Goal: Information Seeking & Learning: Learn about a topic

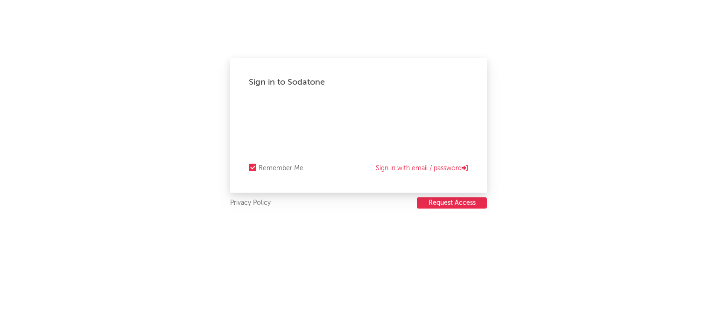
click at [248, 100] on div "Sign in to Sodatone Remember Me Sign in with email / password" at bounding box center [358, 125] width 257 height 135
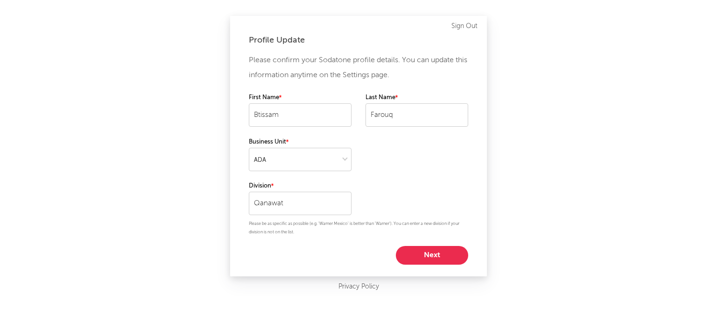
click at [413, 250] on button "Next" at bounding box center [432, 255] width 72 height 19
select select "manager"
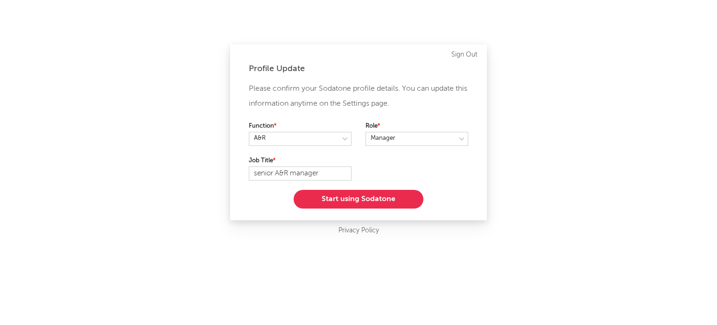
click at [371, 202] on button "Start using Sodatone" at bounding box center [359, 199] width 130 height 19
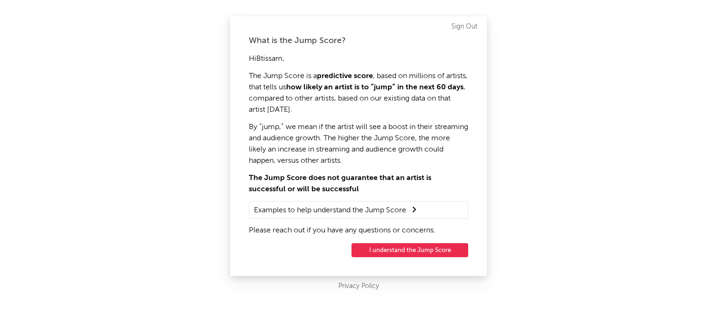
click at [413, 251] on button "I understand the Jump Score" at bounding box center [410, 250] width 117 height 14
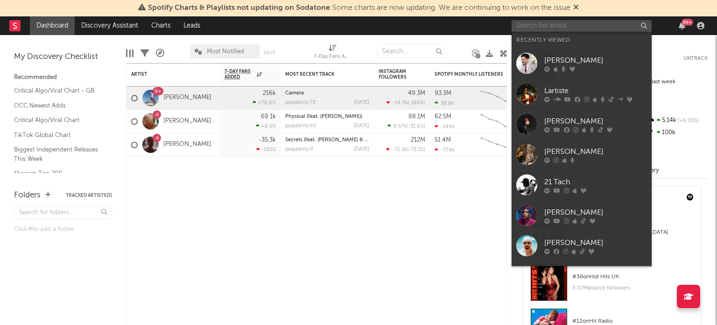
click at [578, 24] on input "text" at bounding box center [582, 26] width 140 height 12
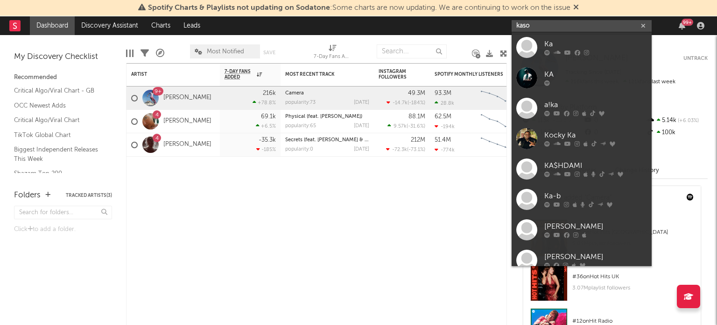
type input "kaso"
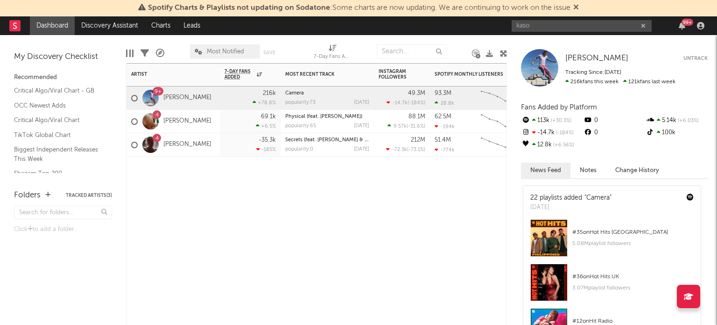
click at [345, 299] on div "Artist Notifications 7-Day Fans Added WoW % Change Most Recent Track Popularity…" at bounding box center [316, 194] width 381 height 262
click at [574, 7] on span "Spotify Charts & Playlists not updating on Sodatone : Some charts are now updat…" at bounding box center [358, 7] width 441 height 11
click at [579, 7] on icon at bounding box center [577, 6] width 6 height 7
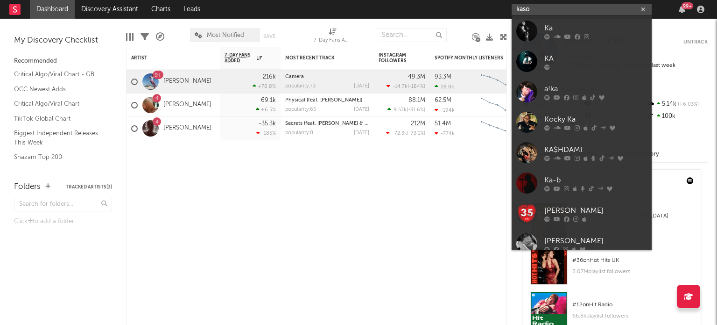
click at [581, 7] on input "kaso" at bounding box center [582, 10] width 140 height 12
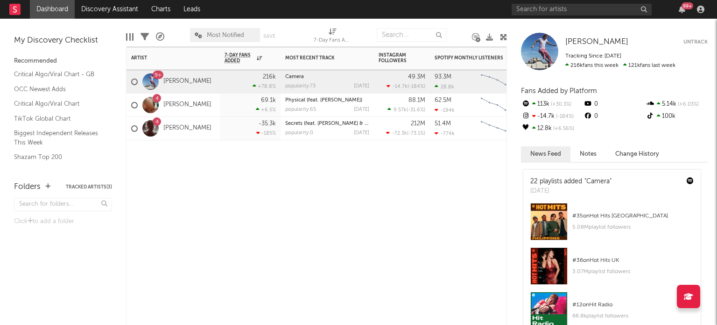
click at [477, 169] on div "Artist Notifications 7-Day Fans Added WoW % Change Most Recent Track Popularity…" at bounding box center [316, 186] width 381 height 278
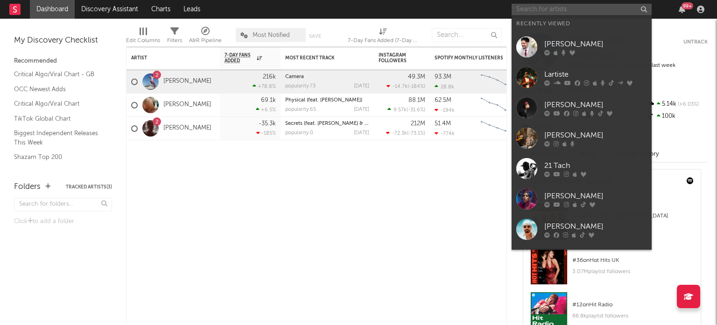
click at [540, 7] on input "text" at bounding box center [582, 10] width 140 height 12
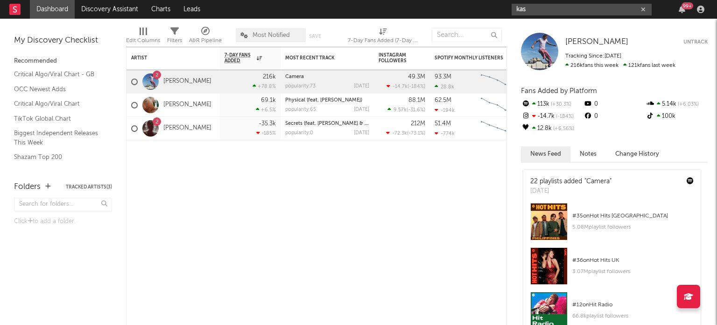
drag, startPoint x: 537, startPoint y: 7, endPoint x: 504, endPoint y: 7, distance: 32.2
click at [504, 7] on nav "Dashboard Discovery Assistant Charts Leads kas 99 +" at bounding box center [358, 9] width 717 height 19
paste input "[URL][DOMAIN_NAME]"
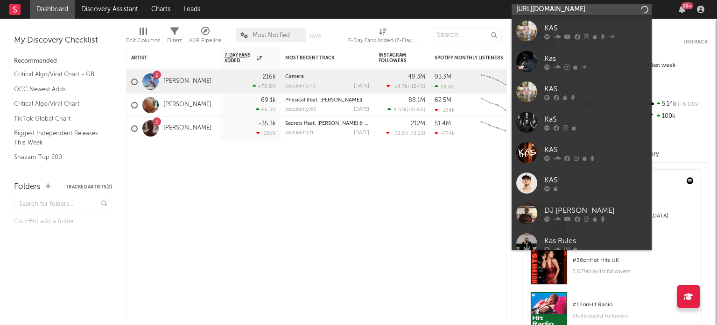
type input "[URL][DOMAIN_NAME]"
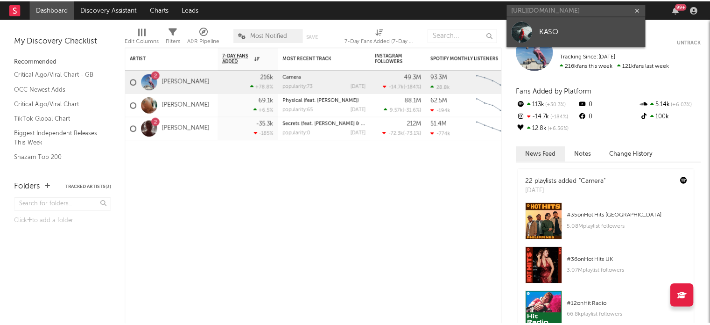
scroll to position [0, 0]
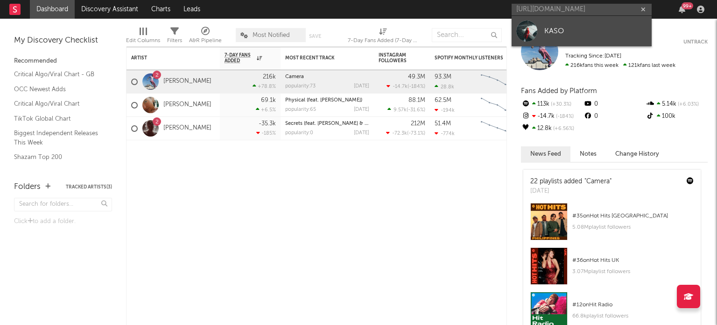
click at [609, 26] on div "KASO" at bounding box center [596, 30] width 103 height 11
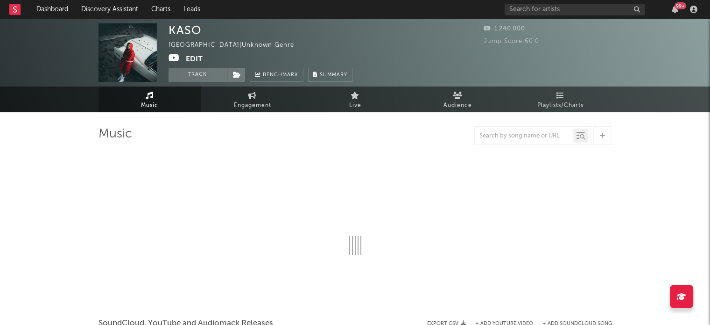
select select "1w"
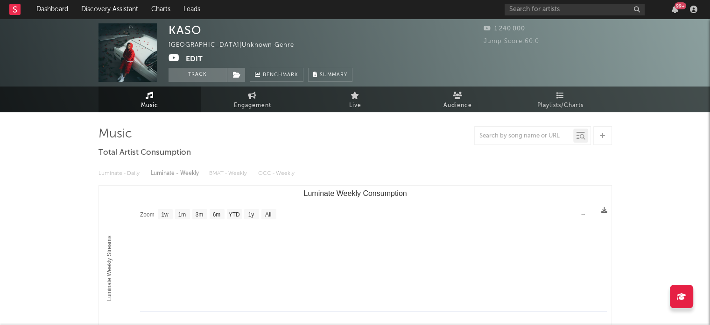
click at [609, 26] on div "1 240 000" at bounding box center [548, 29] width 128 height 13
click at [257, 98] on link "Engagement" at bounding box center [252, 99] width 103 height 26
select select "1w"
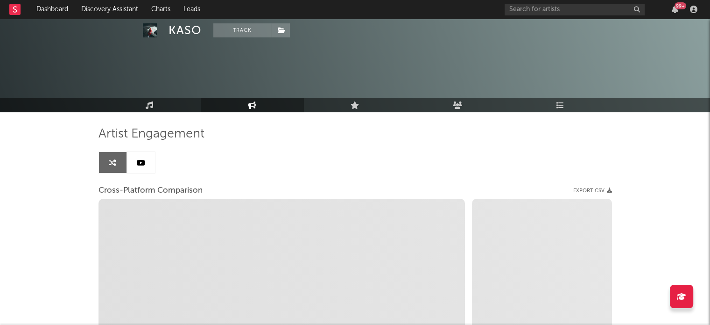
select select "1m"
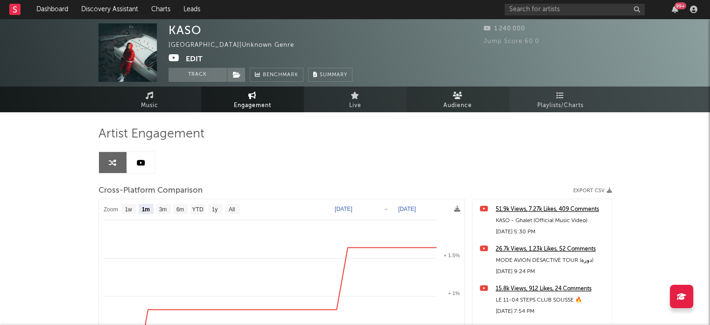
click at [443, 108] on link "Audience" at bounding box center [458, 99] width 103 height 26
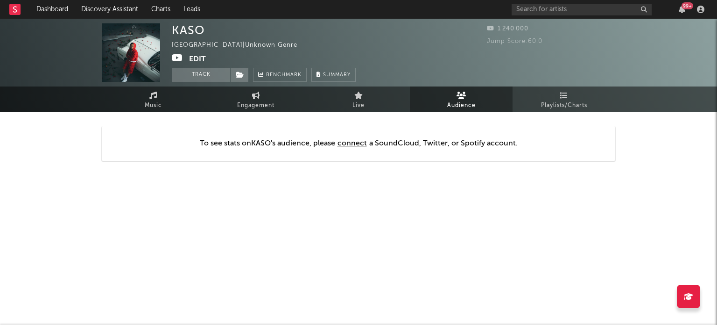
click at [192, 57] on button "Edit" at bounding box center [197, 59] width 17 height 12
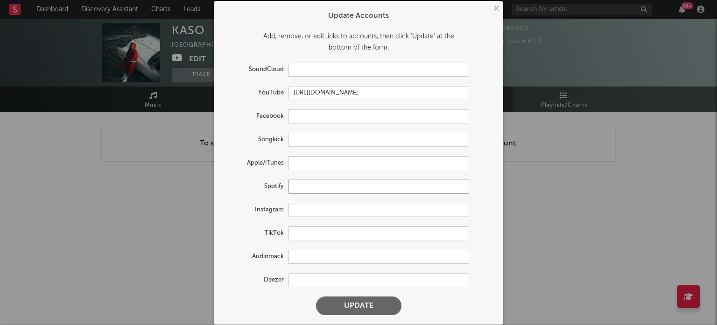
click at [320, 185] on input "text" at bounding box center [379, 186] width 181 height 14
paste input "[URL][DOMAIN_NAME]"
type input "[URL][DOMAIN_NAME]"
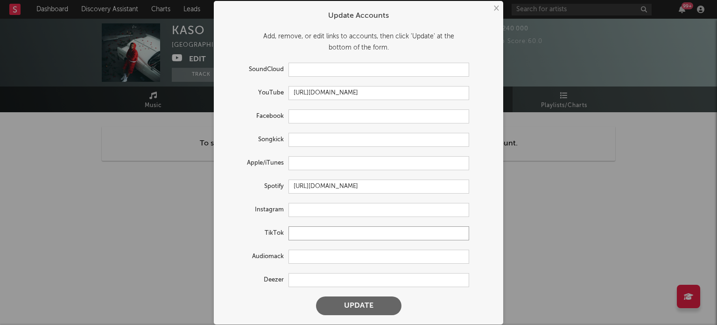
click at [312, 237] on input "text" at bounding box center [379, 233] width 181 height 14
paste input "[URL][DOMAIN_NAME]"
type input "[URL][DOMAIN_NAME]"
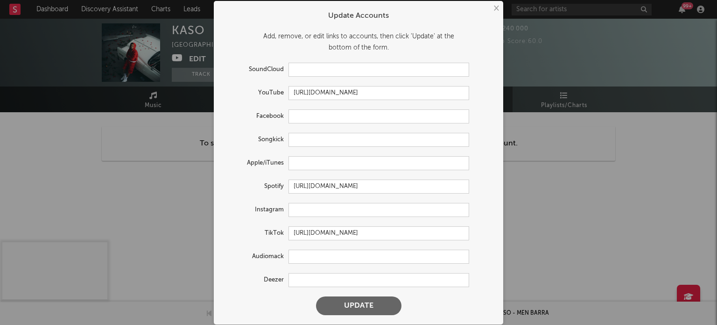
click at [337, 308] on button "Update" at bounding box center [358, 305] width 85 height 19
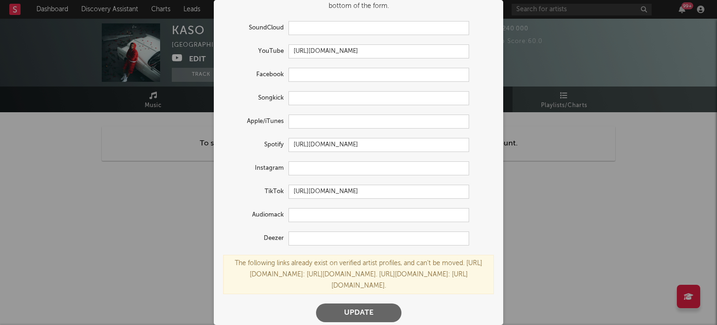
scroll to position [69, 0]
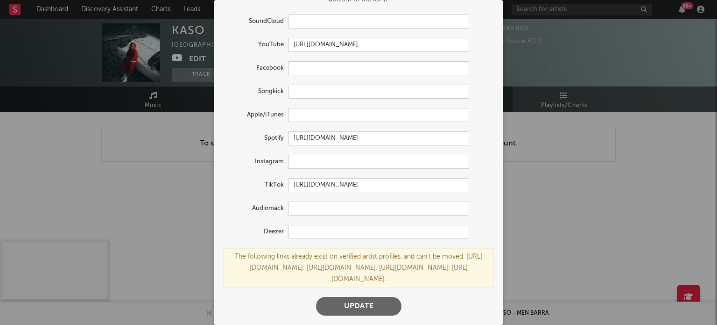
click at [374, 308] on button "Update" at bounding box center [358, 306] width 85 height 19
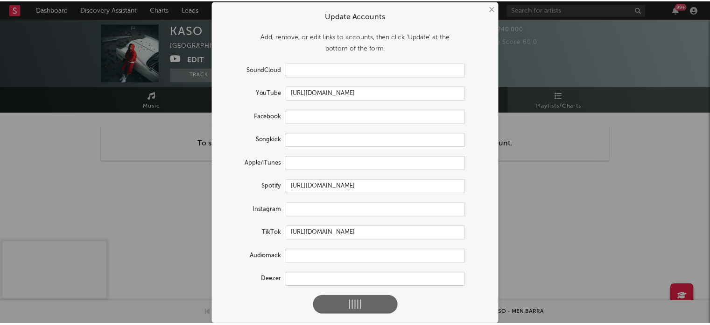
scroll to position [0, 0]
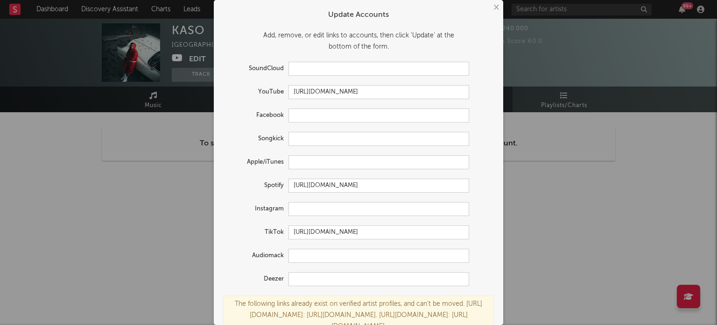
click at [497, 4] on button "×" at bounding box center [496, 7] width 10 height 10
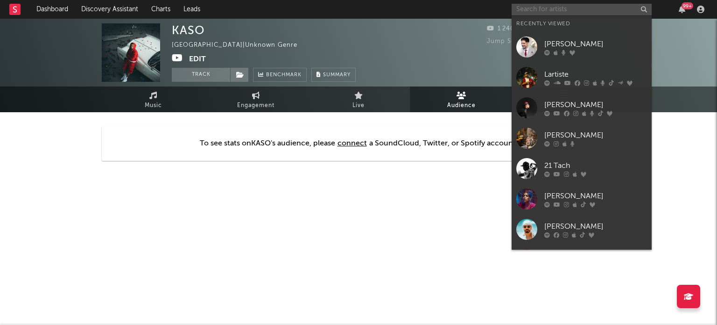
click at [568, 4] on input "text" at bounding box center [582, 10] width 140 height 12
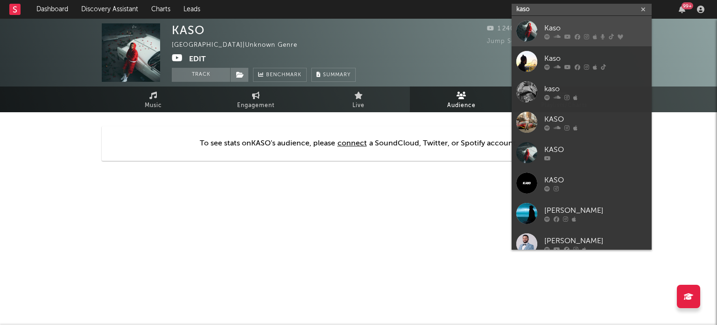
type input "kaso"
click at [593, 34] on icon at bounding box center [595, 37] width 4 height 6
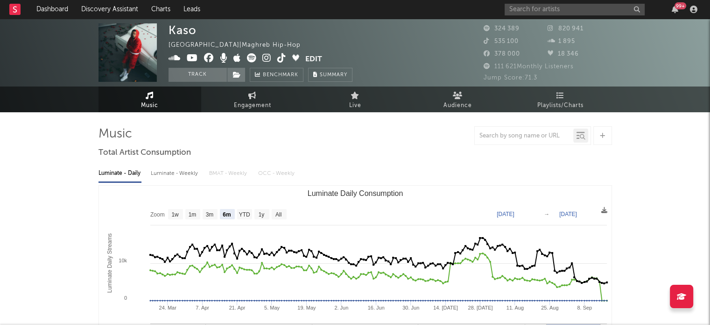
select select "6m"
click at [458, 98] on icon at bounding box center [458, 95] width 10 height 7
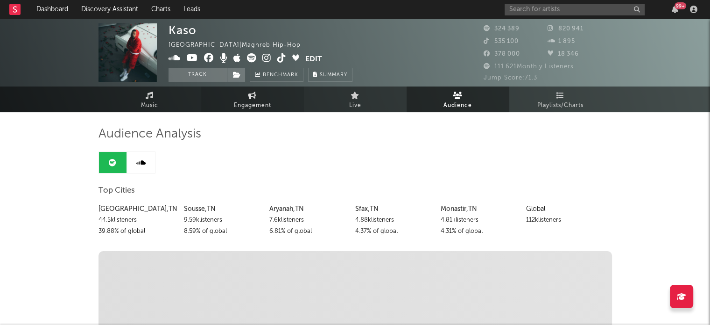
click at [253, 107] on span "Engagement" at bounding box center [252, 105] width 37 height 11
select select "1w"
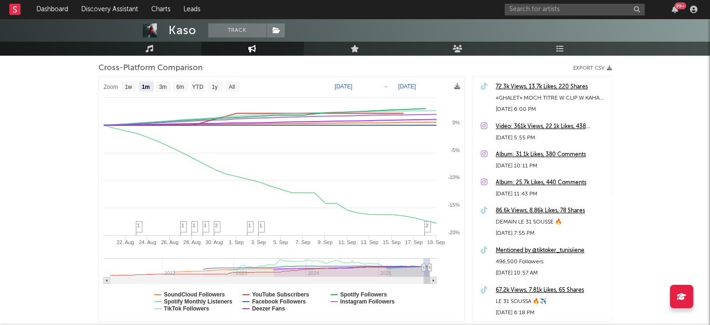
scroll to position [125, 0]
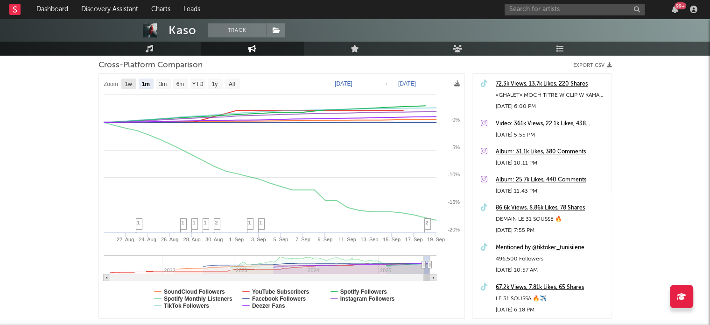
click at [129, 85] on text "1w" at bounding box center [128, 84] width 7 height 7
select select "1w"
type input "[DATE]"
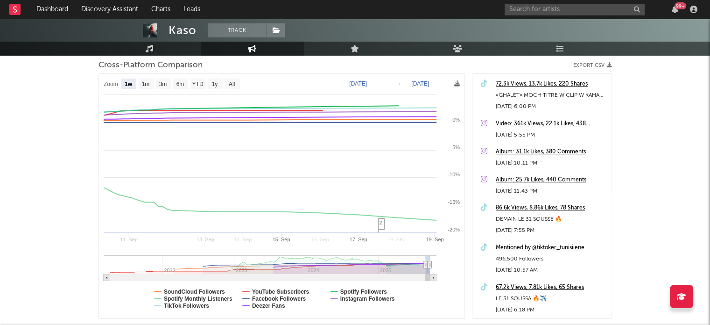
select select "1w"
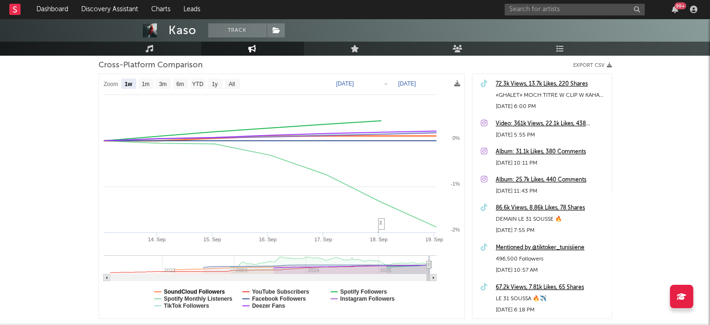
click at [185, 291] on text "SoundCloud Followers" at bounding box center [194, 291] width 61 height 7
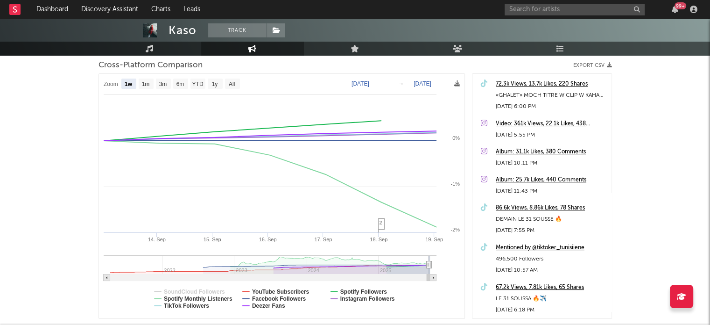
select select "1w"
click at [295, 297] on text "Facebook Followers" at bounding box center [279, 298] width 54 height 7
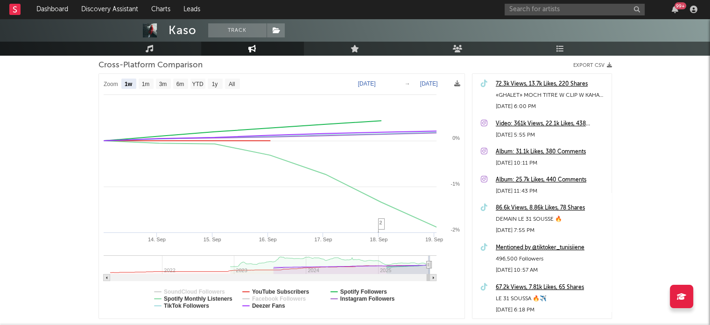
select select "1w"
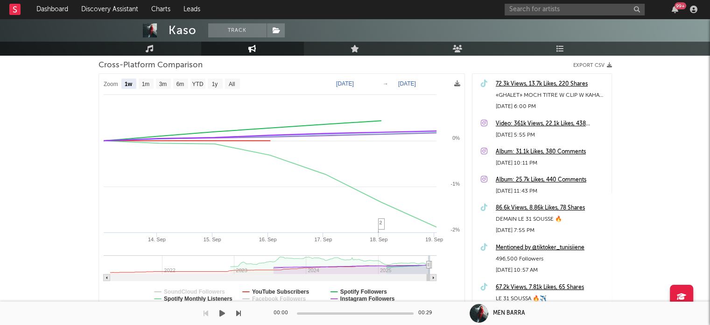
click at [272, 302] on div "00:00 00:29 MEN BARRA" at bounding box center [355, 312] width 710 height 23
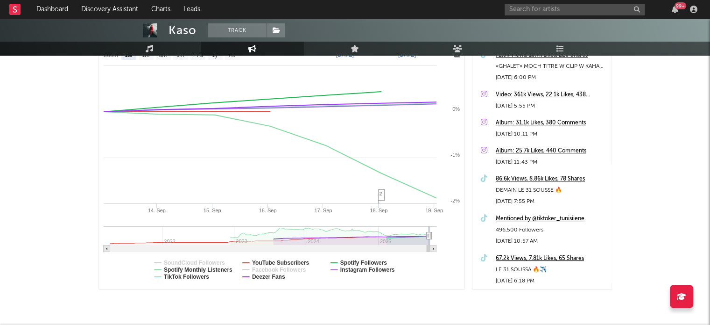
scroll to position [160, 0]
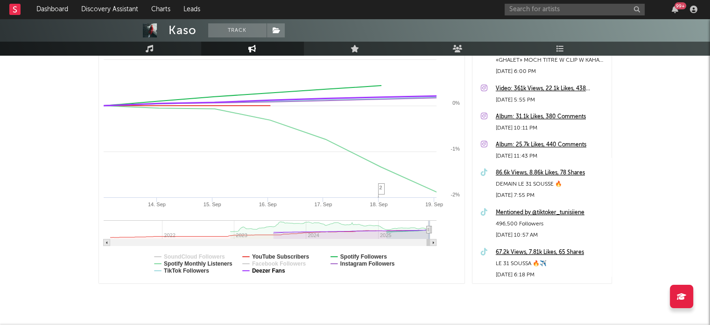
click at [277, 267] on text "Deezer Fans" at bounding box center [268, 270] width 33 height 7
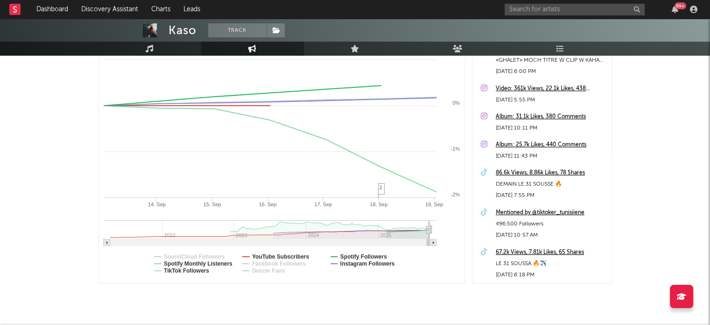
select select "1w"
click at [374, 254] on text "Spotify Followers" at bounding box center [363, 256] width 47 height 7
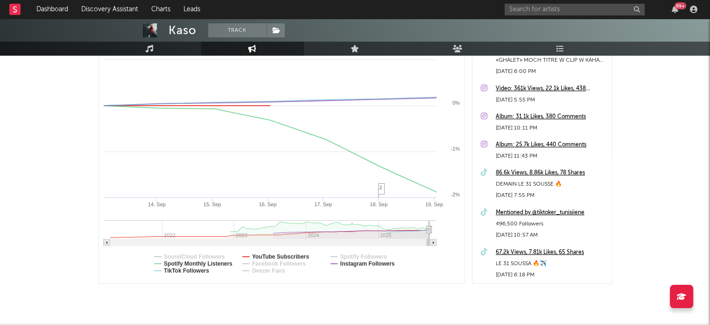
select select "1w"
click at [369, 262] on text "Instagram Followers" at bounding box center [367, 263] width 55 height 7
select select "1w"
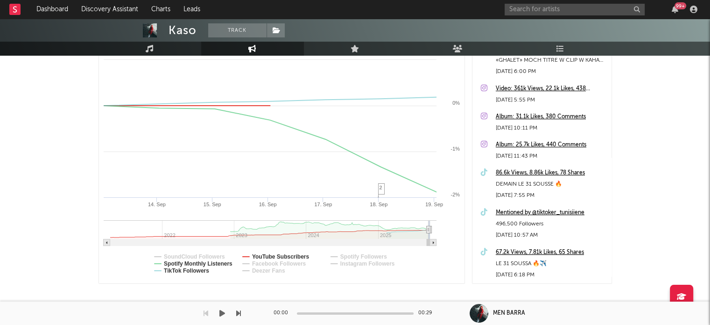
click at [362, 309] on div "00:00 00:29" at bounding box center [355, 312] width 163 height 23
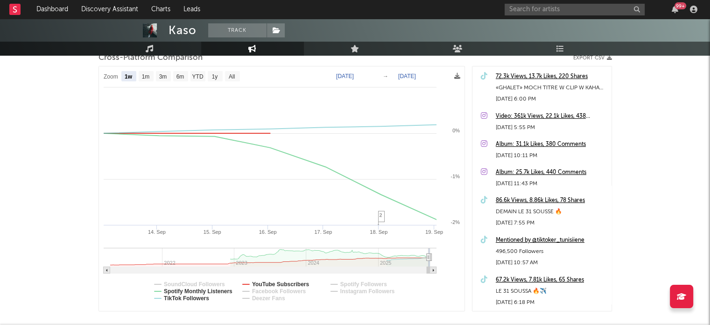
scroll to position [134, 0]
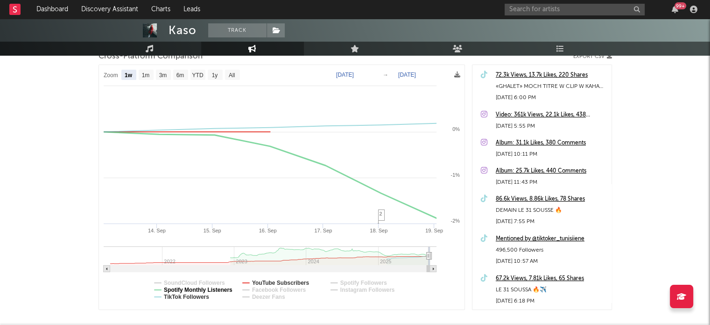
click at [184, 290] on text "Spotify Monthly Listeners" at bounding box center [198, 289] width 69 height 7
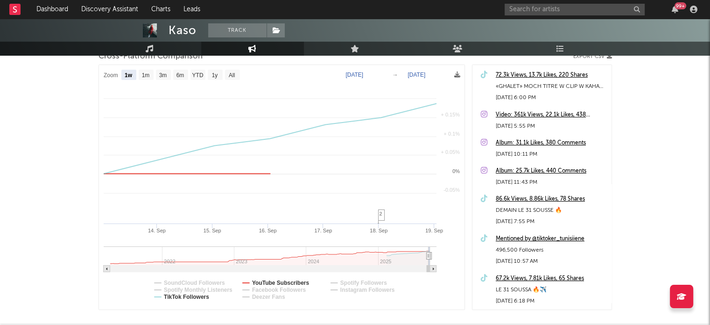
select select "1w"
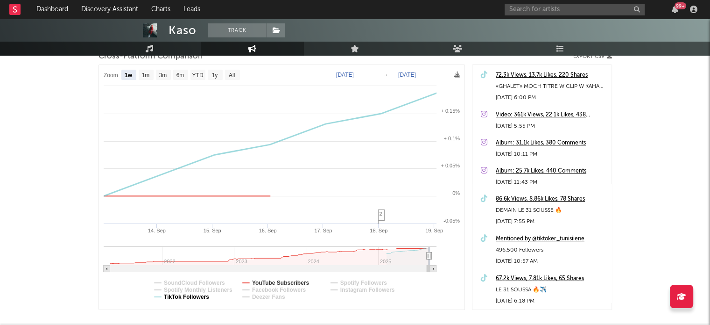
click at [198, 294] on text "TikTok Followers" at bounding box center [186, 296] width 45 height 7
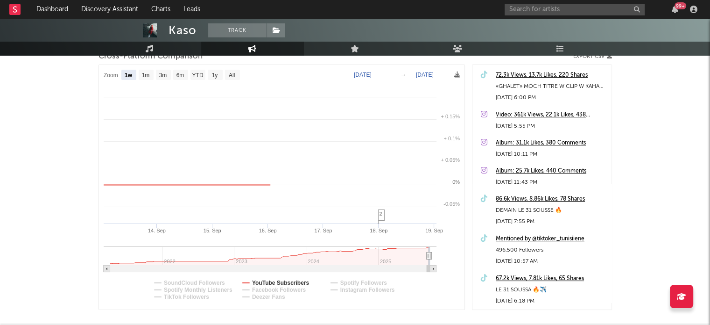
select select "1w"
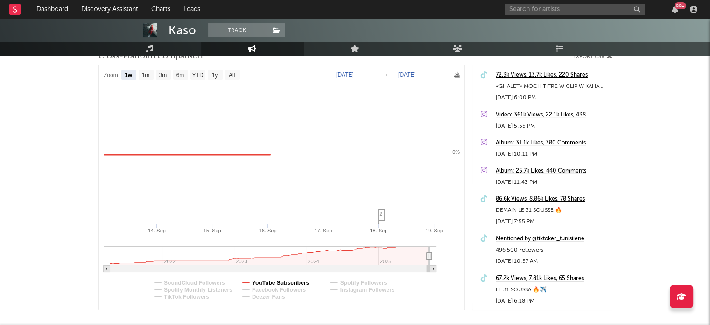
click at [268, 282] on text "YouTube Subscribers" at bounding box center [280, 282] width 57 height 7
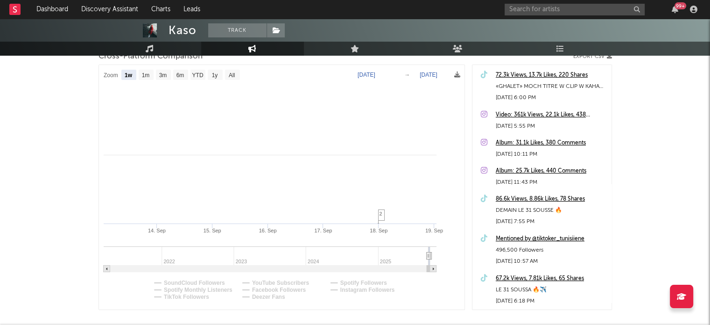
select select "1w"
click at [211, 284] on text "SoundCloud Followers" at bounding box center [194, 282] width 61 height 7
select select "1w"
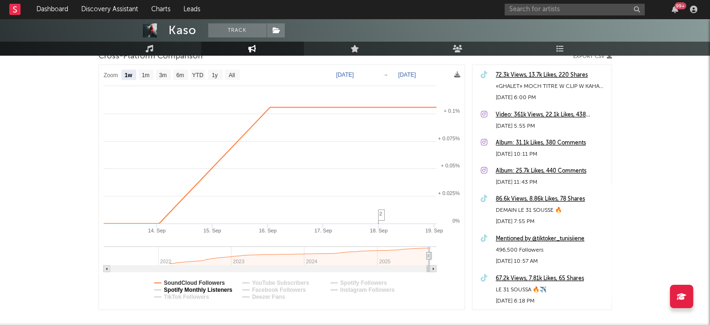
click at [205, 289] on text "Spotify Monthly Listeners" at bounding box center [198, 289] width 69 height 7
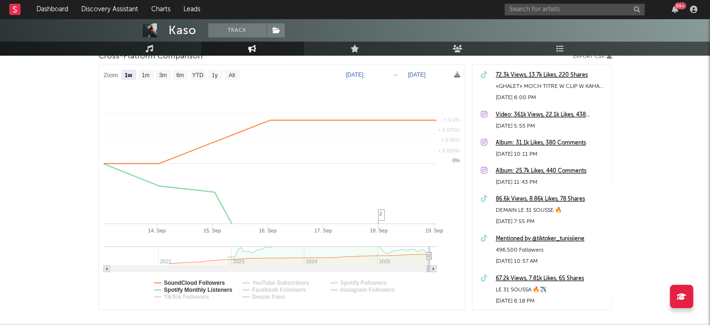
select select "1w"
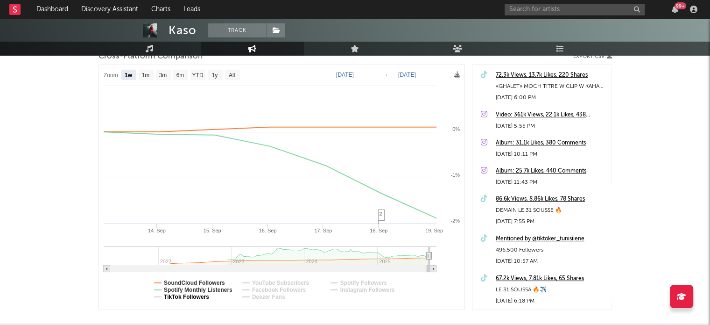
click at [197, 298] on text "TikTok Followers" at bounding box center [186, 296] width 45 height 7
select select "1w"
click at [269, 280] on text "YouTube Subscribers" at bounding box center [280, 282] width 57 height 7
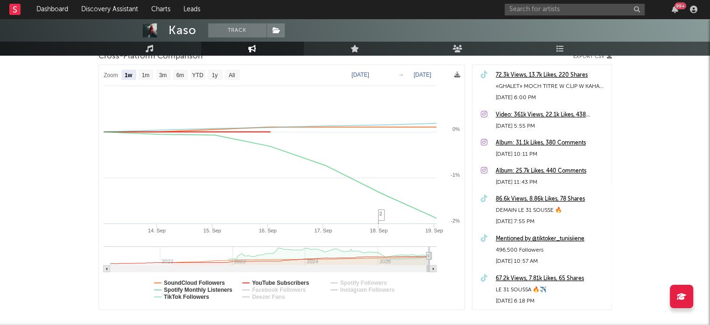
select select "1w"
click at [342, 280] on text "Spotify Followers" at bounding box center [363, 282] width 47 height 7
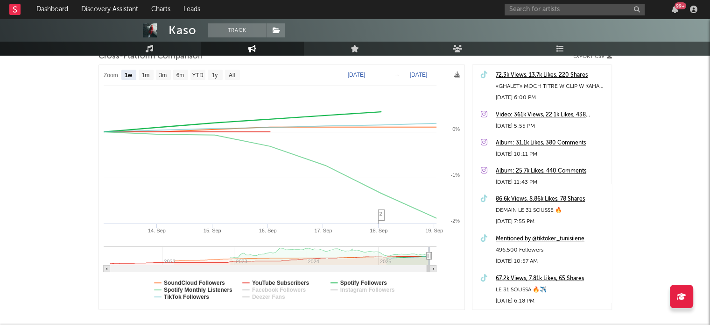
select select "1w"
click at [342, 280] on text "Spotify Followers" at bounding box center [363, 282] width 47 height 7
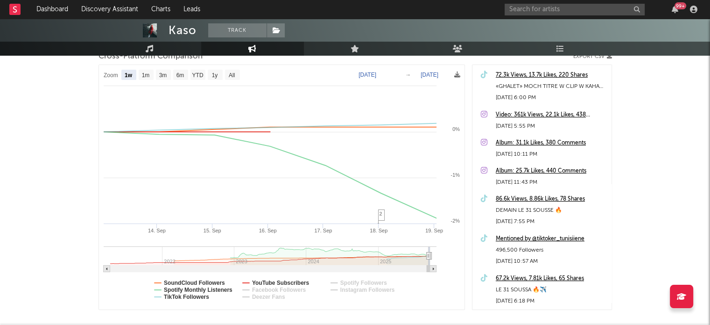
select select "1w"
click at [342, 280] on text "Spotify Followers" at bounding box center [363, 282] width 47 height 7
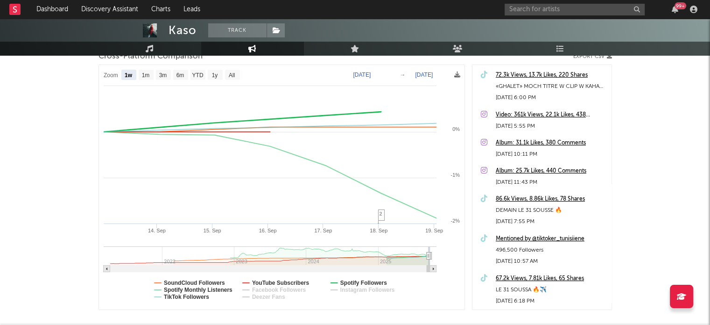
select select "1w"
click at [355, 289] on text "Instagram Followers" at bounding box center [367, 289] width 55 height 7
select select "1w"
